Goal: Information Seeking & Learning: Learn about a topic

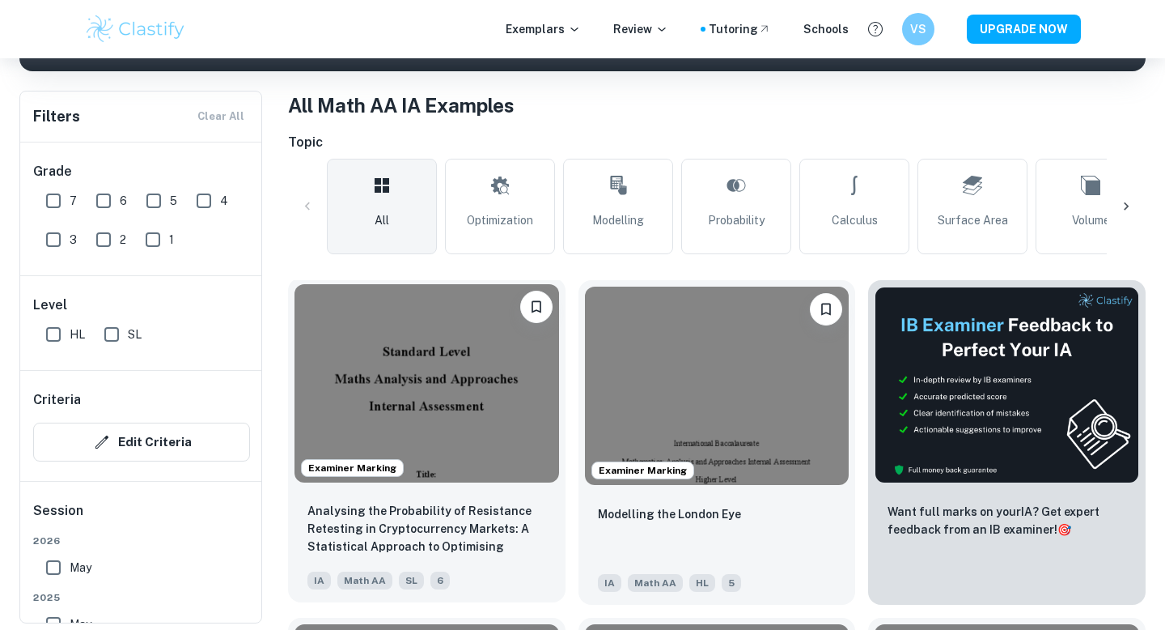
scroll to position [325, 0]
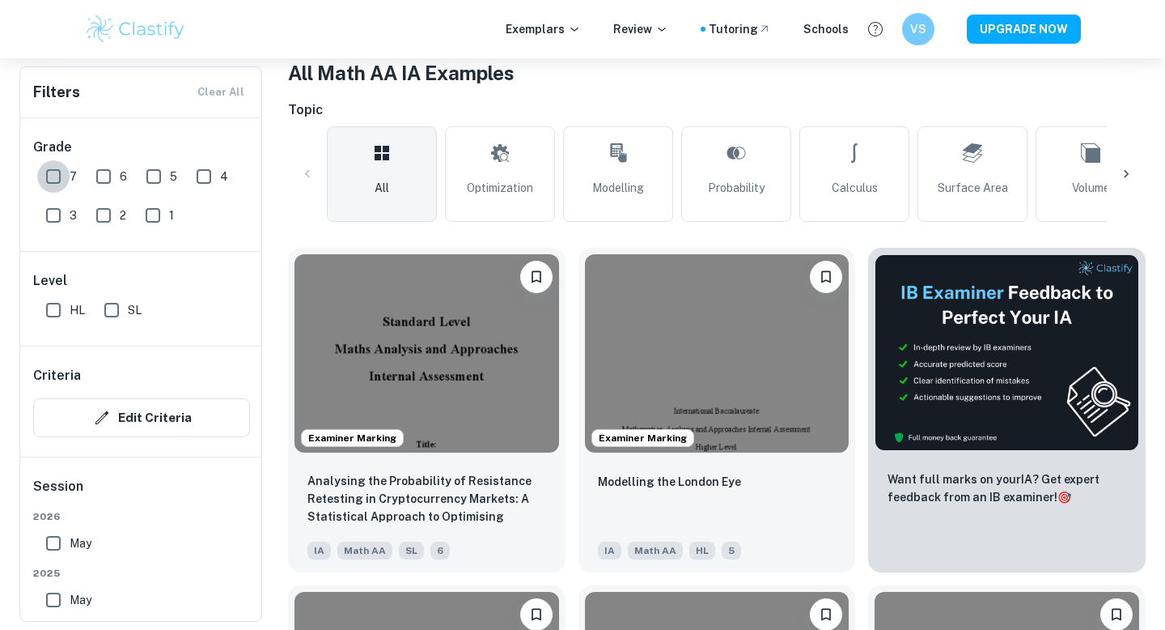
click at [51, 173] on input "7" at bounding box center [53, 176] width 32 height 32
checkbox input "true"
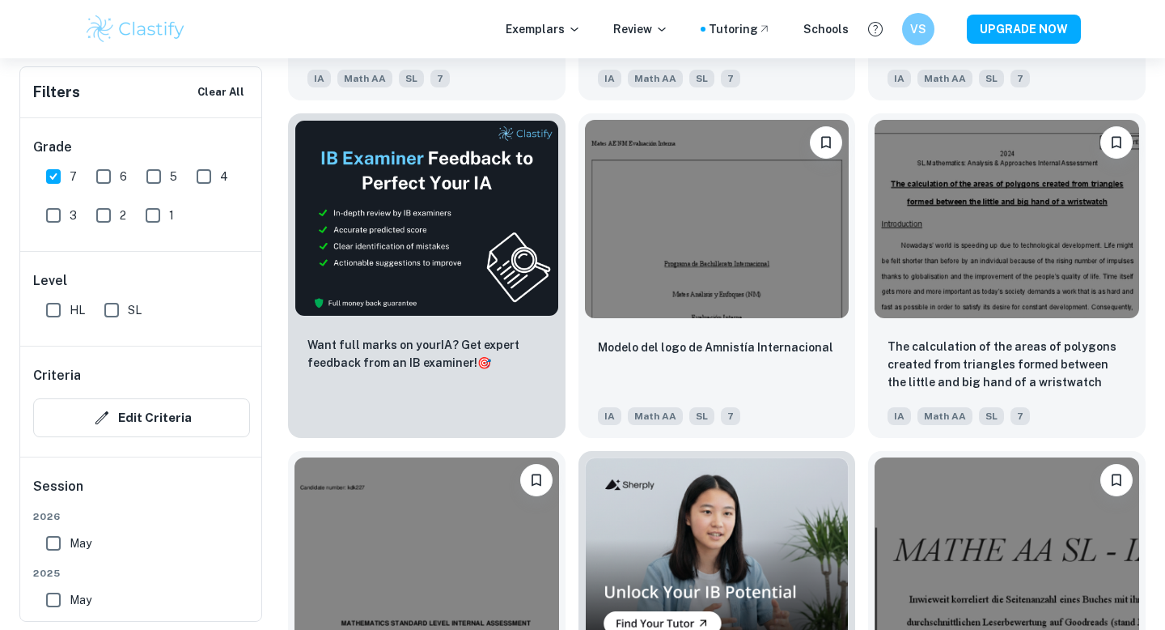
scroll to position [2526, 0]
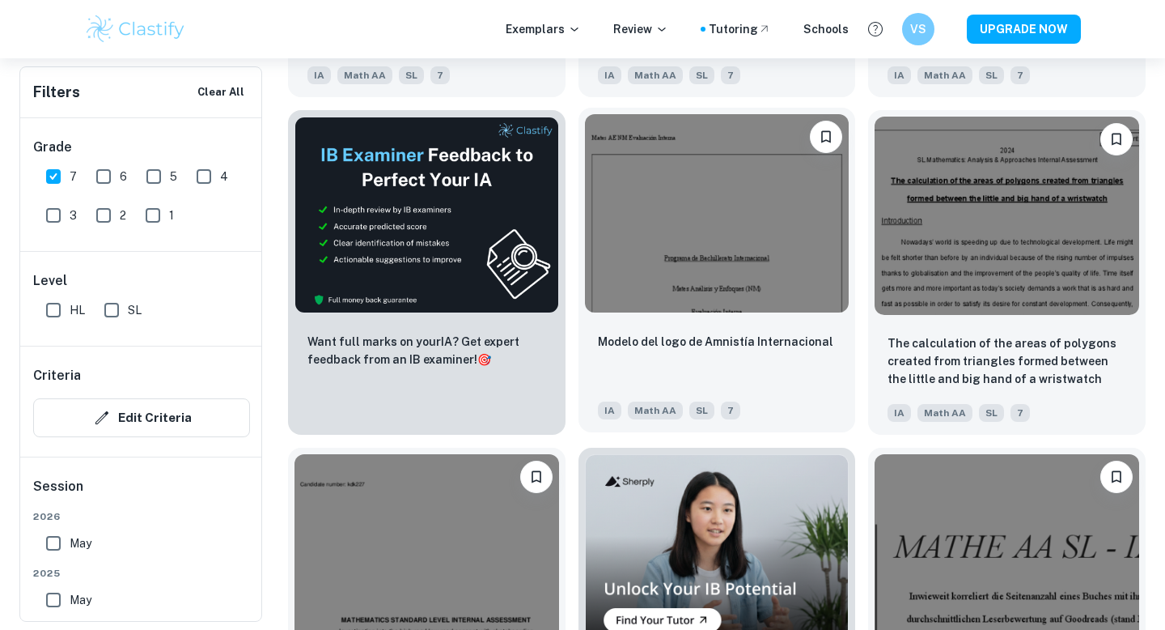
click at [698, 320] on div "Modelo del logo de Amnistía Internacional IA Math AA SL 7" at bounding box center [718, 375] width 278 height 113
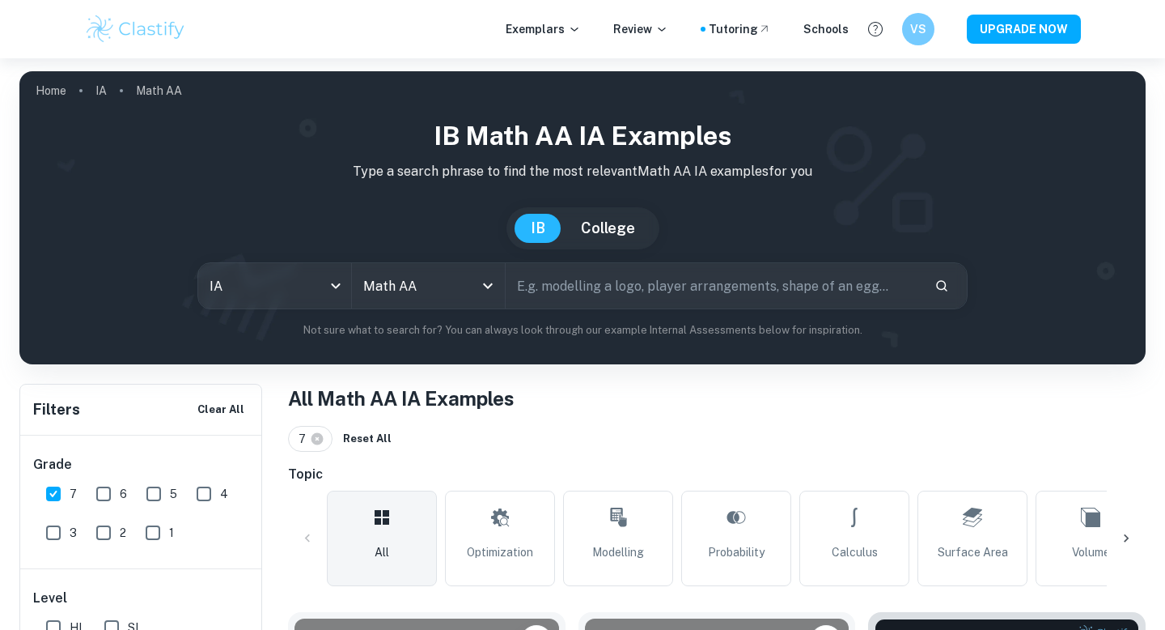
scroll to position [2526, 0]
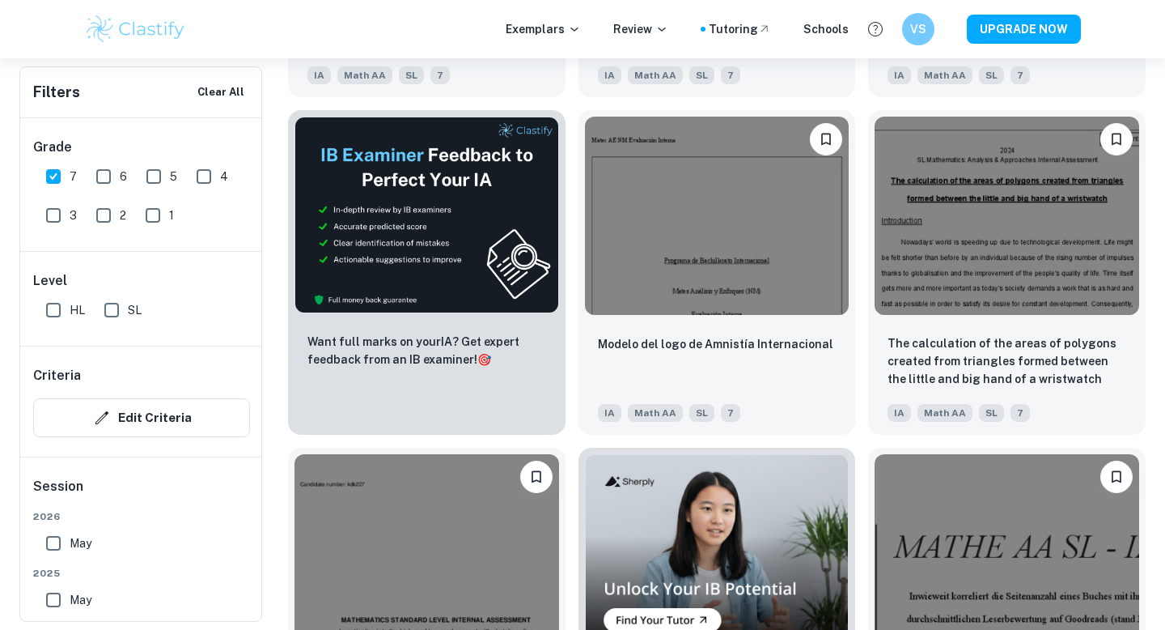
click at [54, 191] on input "7" at bounding box center [53, 176] width 32 height 32
checkbox input "false"
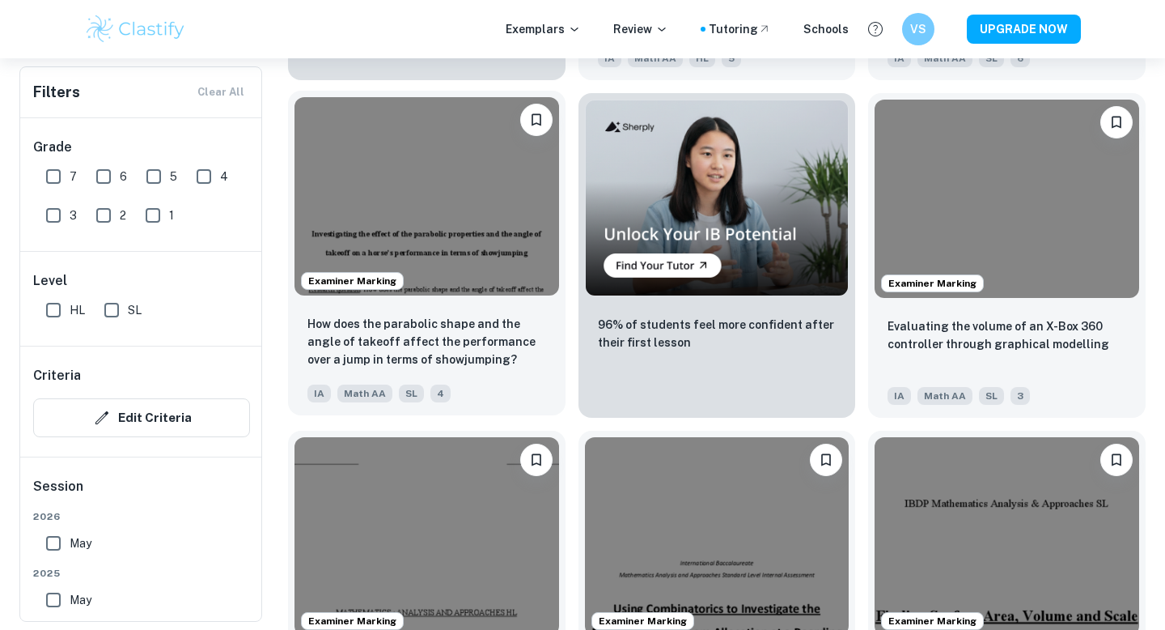
scroll to position [2843, 0]
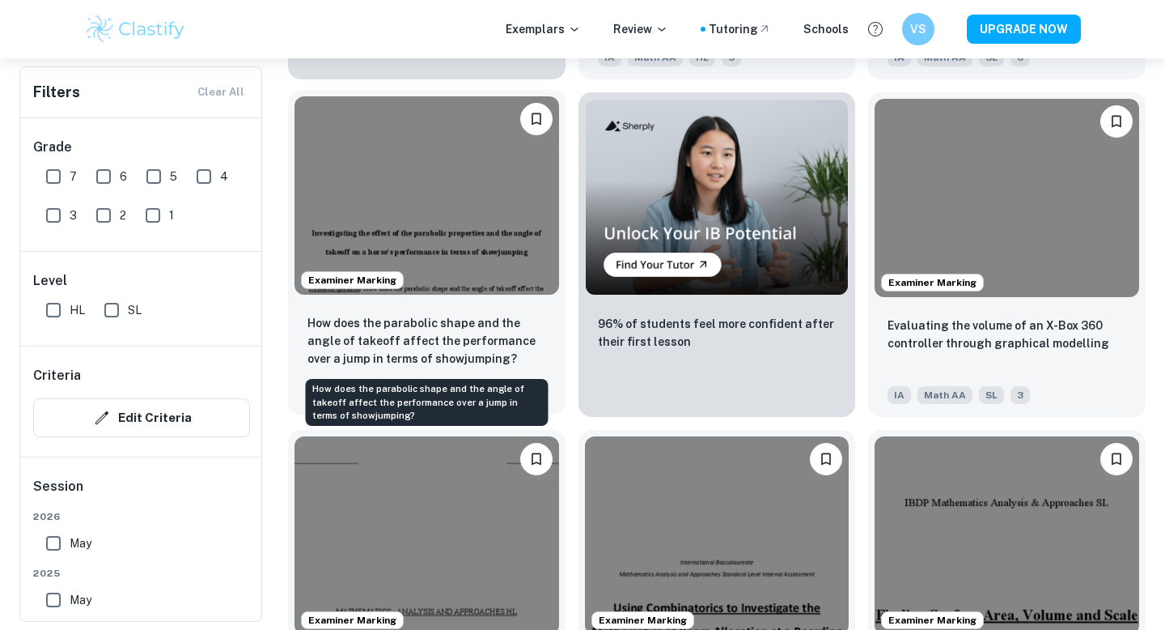
click at [506, 329] on p "How does the parabolic shape and the angle of takeoff affect the performance ov…" at bounding box center [426, 340] width 239 height 53
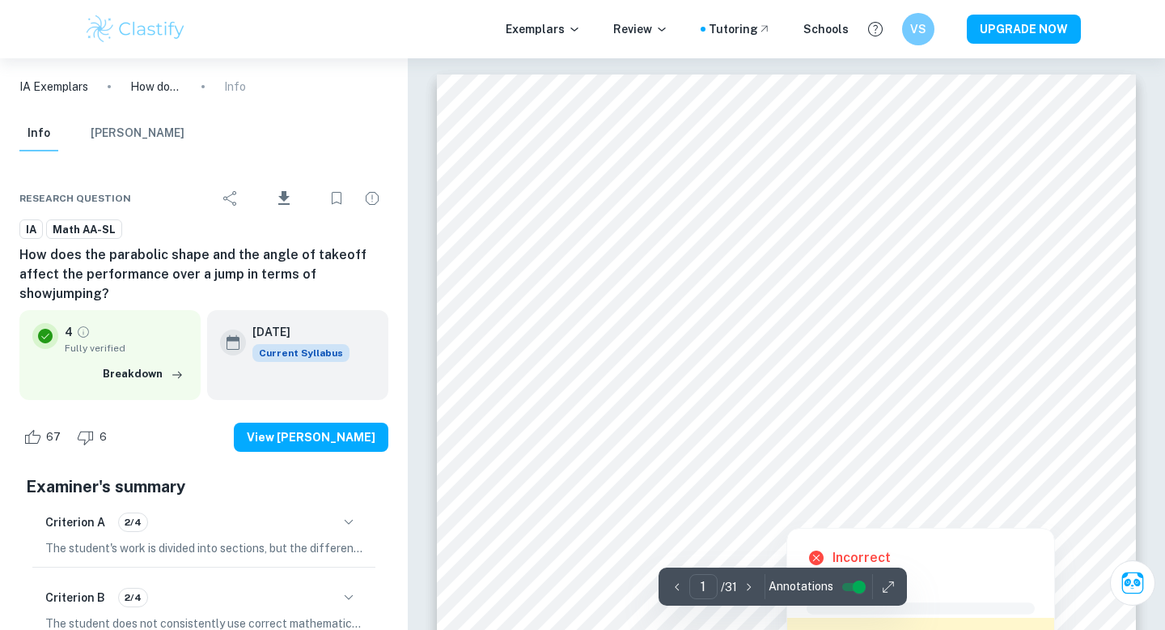
click at [693, 477] on div at bounding box center [846, 490] width 380 height 34
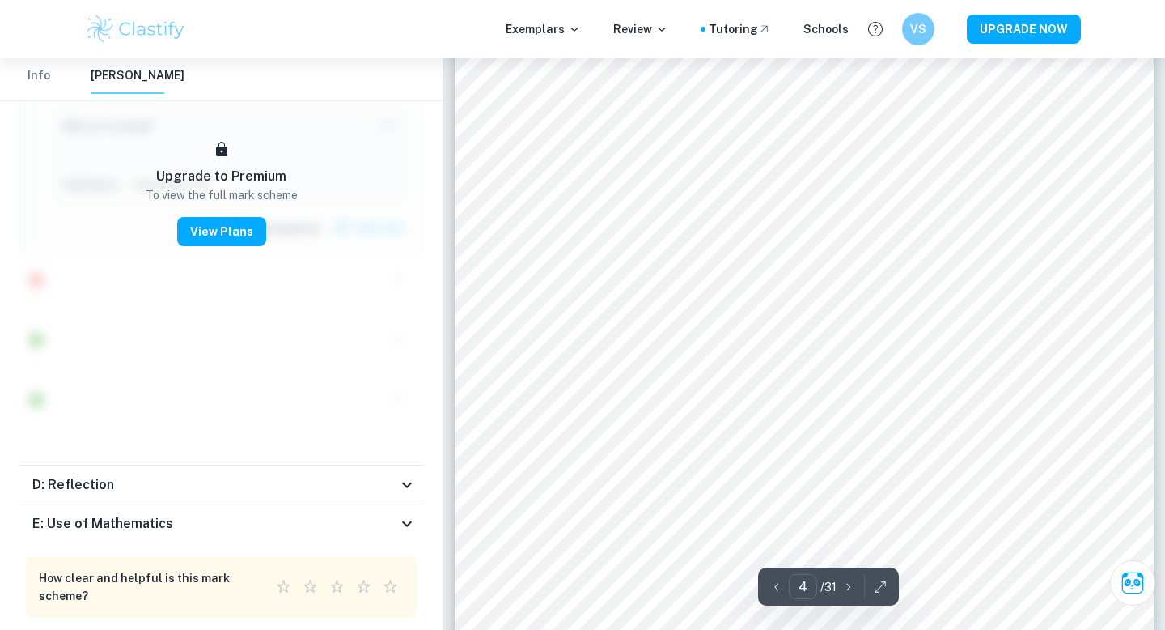
scroll to position [3090, 0]
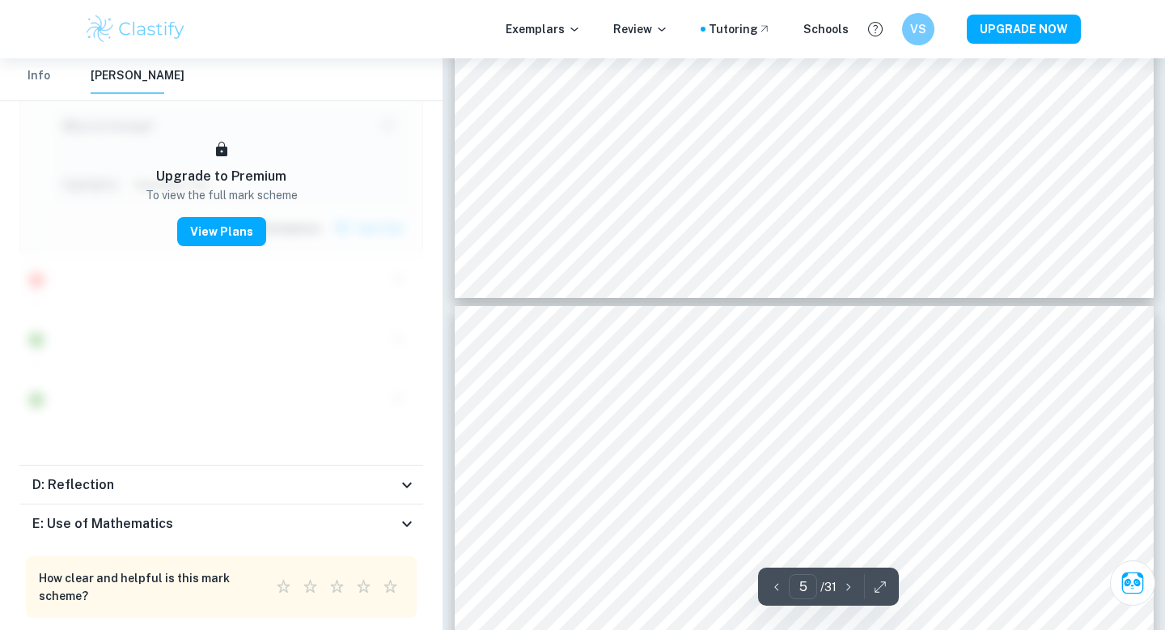
type input "6"
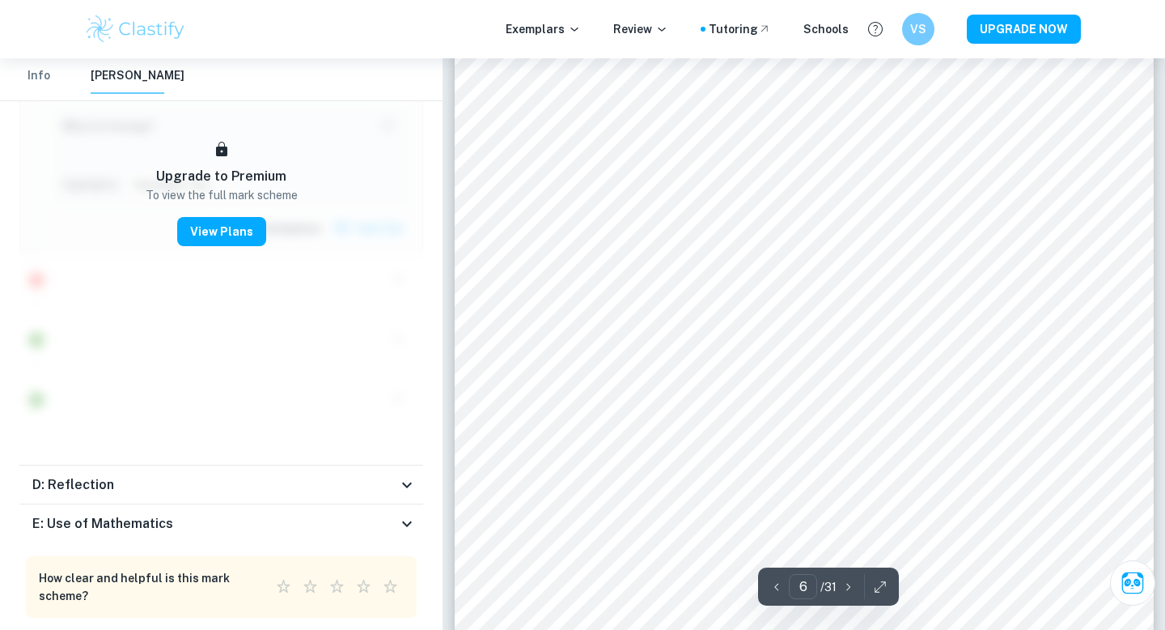
scroll to position [4880, 0]
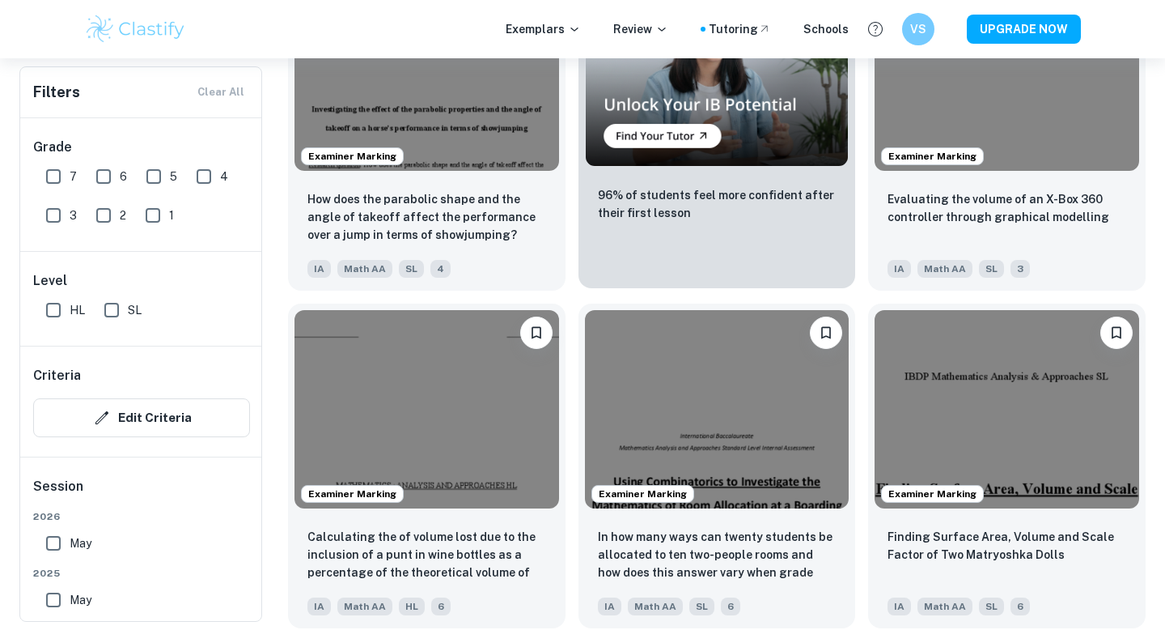
scroll to position [2970, 0]
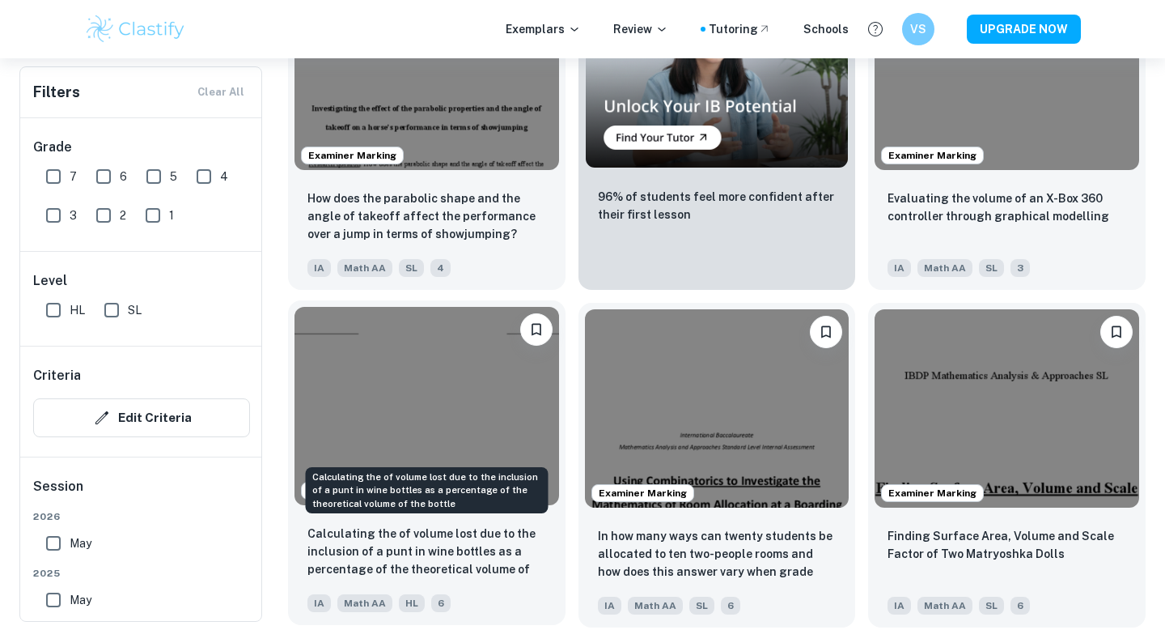
click at [473, 554] on p "Calculating the of volume lost due to the inclusion of a punt in wine bottles a…" at bounding box center [426, 551] width 239 height 55
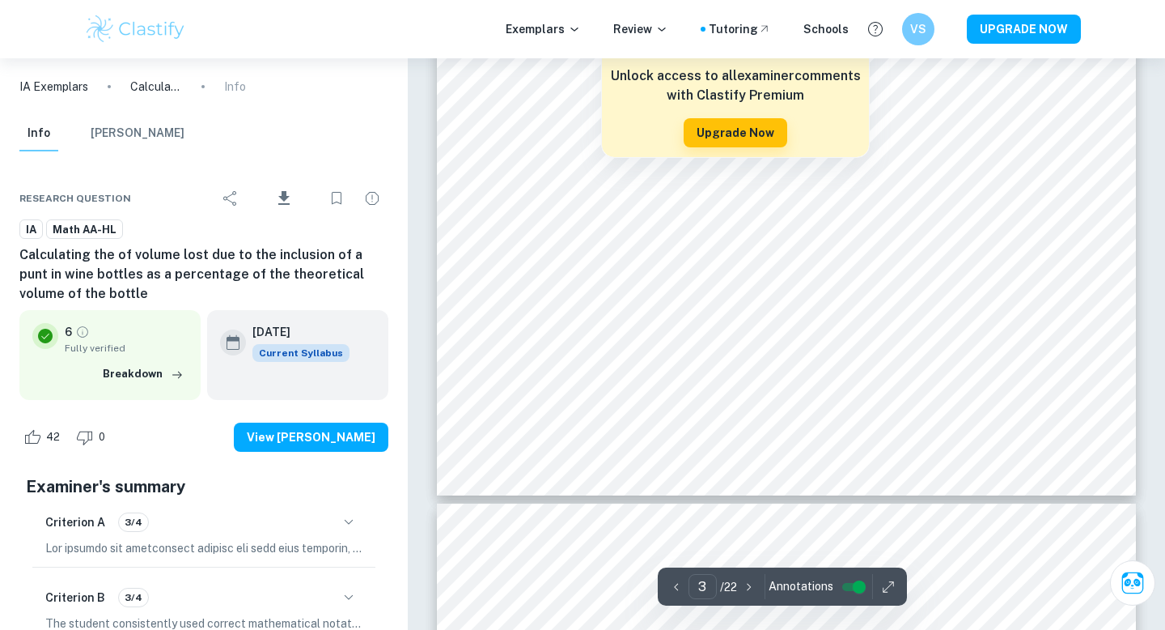
scroll to position [2786, 0]
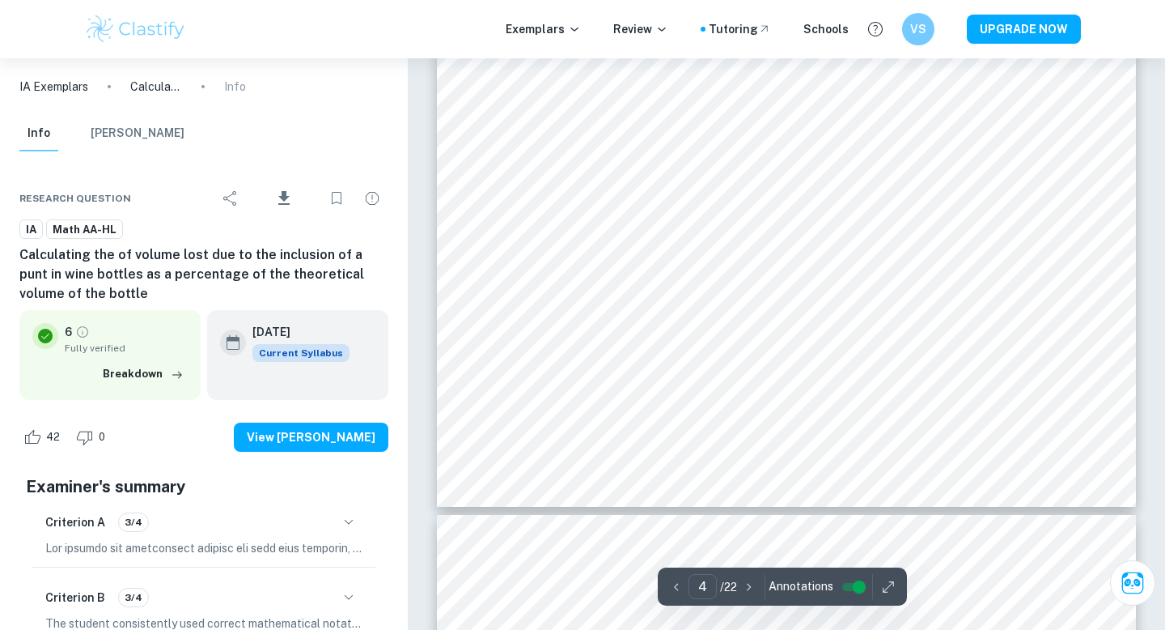
type input "5"
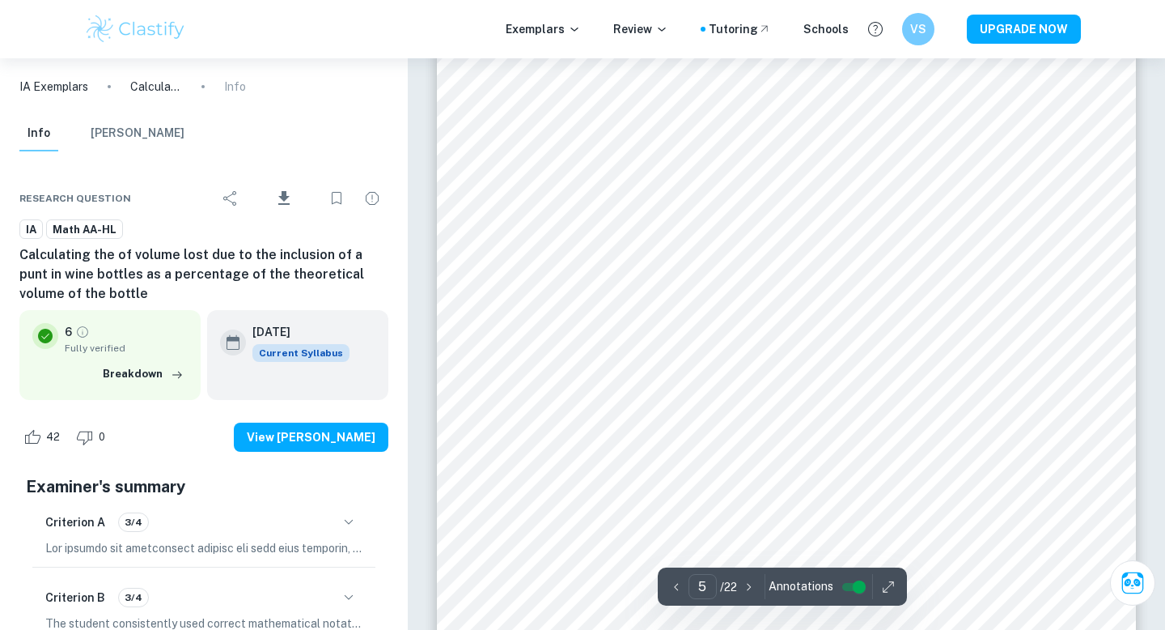
scroll to position [4266, 0]
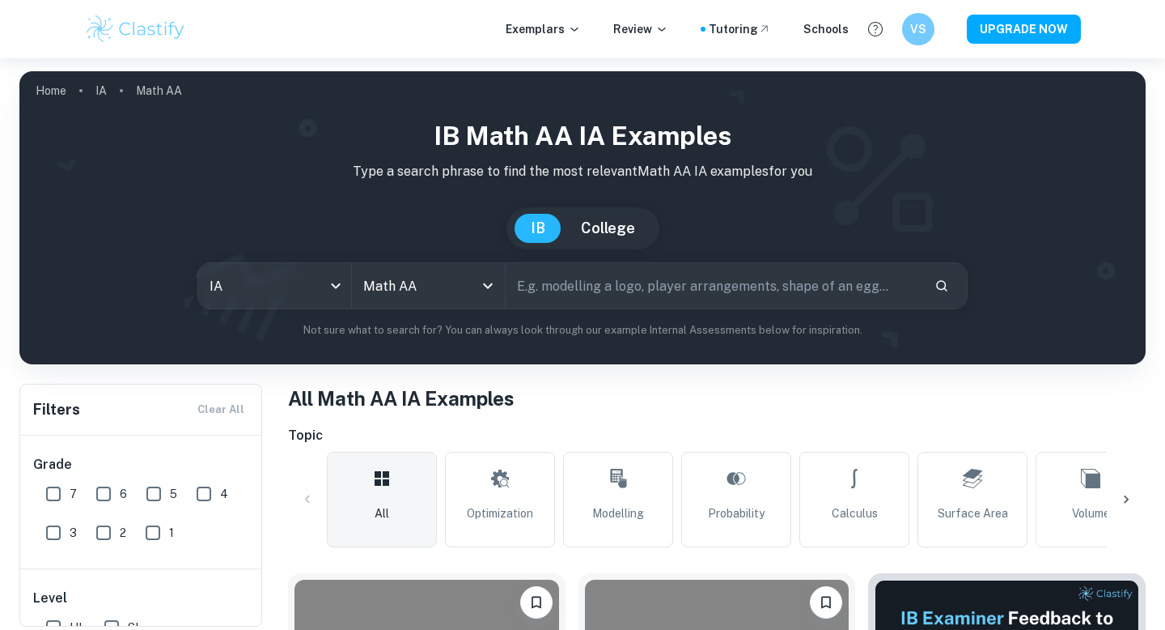
click at [572, 307] on input "text" at bounding box center [714, 285] width 416 height 45
type input "linear regression"
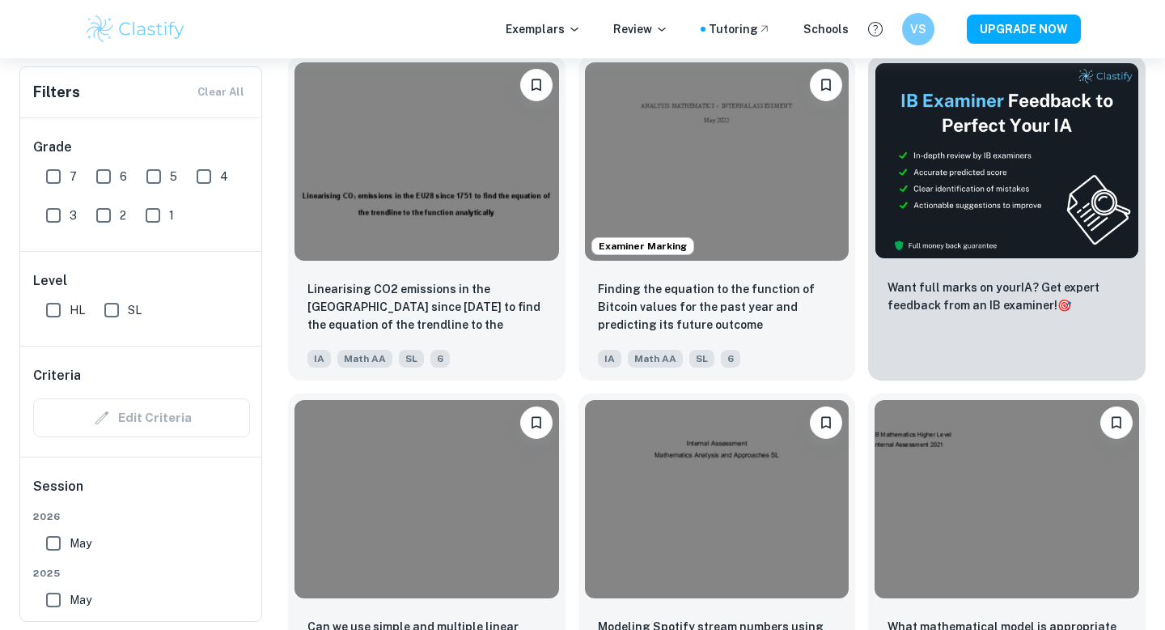
scroll to position [520, 0]
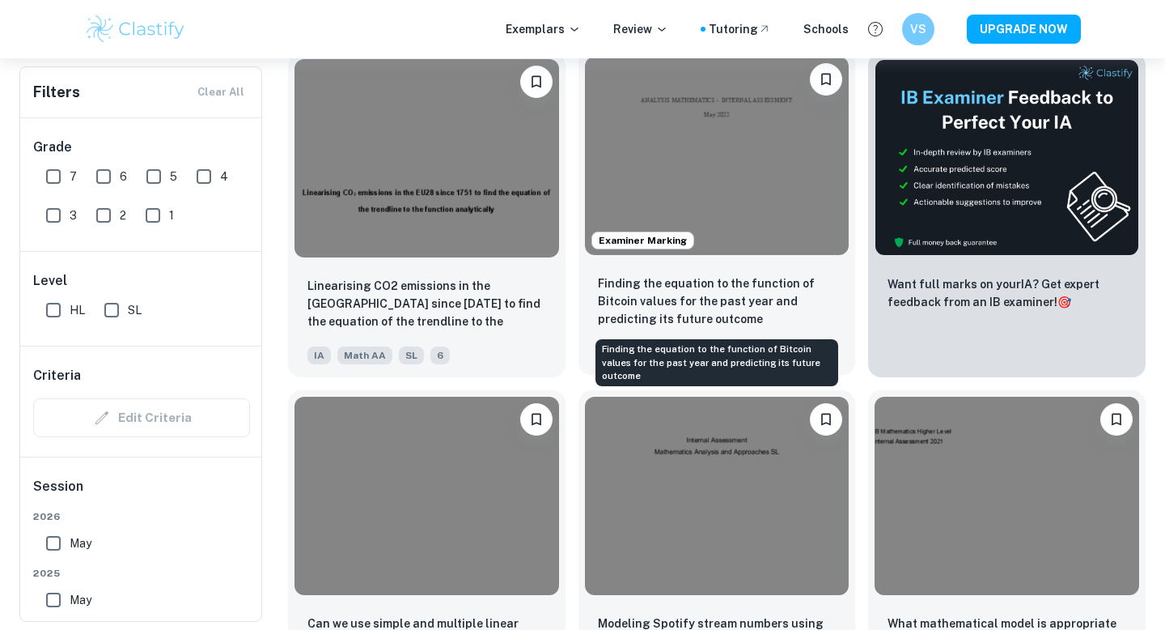
click at [667, 303] on p "Finding the equation to the function of Bitcoin values for the past year and pr…" at bounding box center [717, 300] width 239 height 53
